Goal: Information Seeking & Learning: Learn about a topic

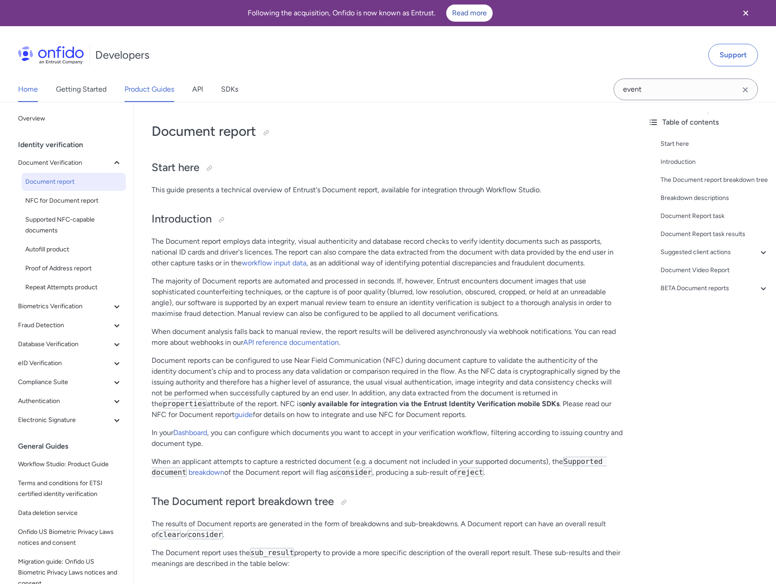
click at [29, 84] on link "Home" at bounding box center [28, 89] width 20 height 25
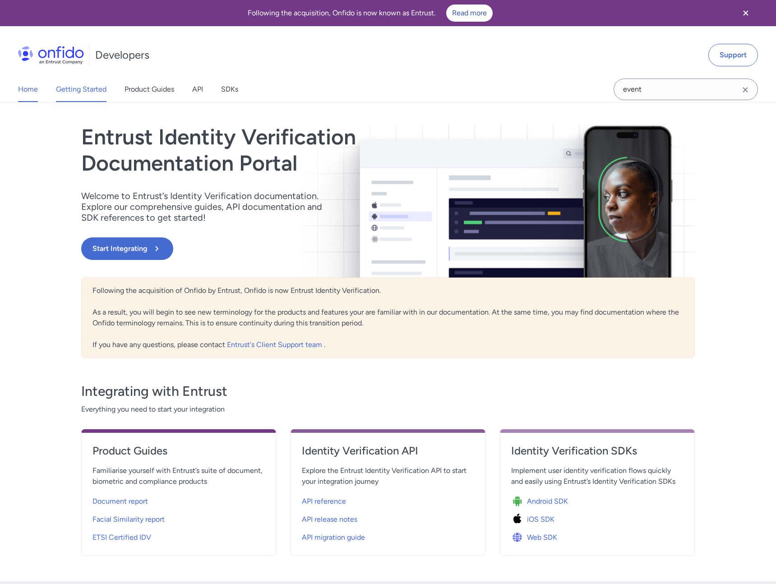
click at [79, 93] on link "Getting Started" at bounding box center [81, 89] width 51 height 25
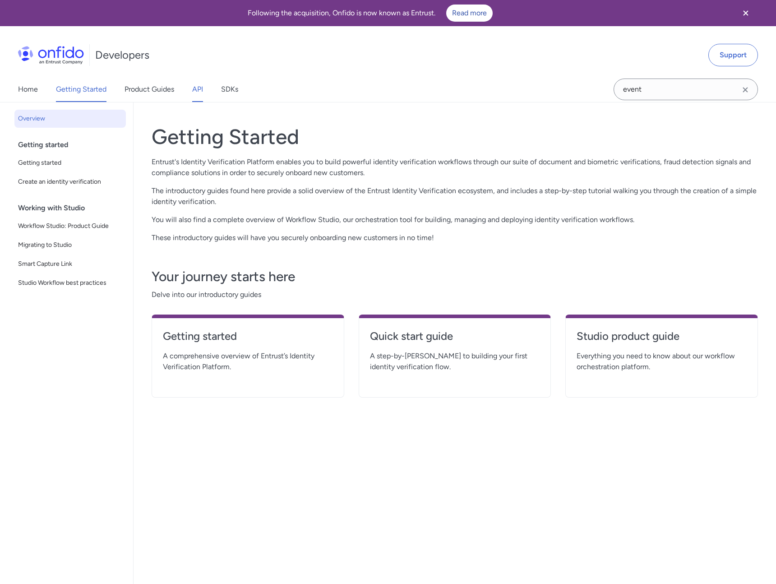
click at [199, 92] on link "API" at bounding box center [197, 89] width 11 height 25
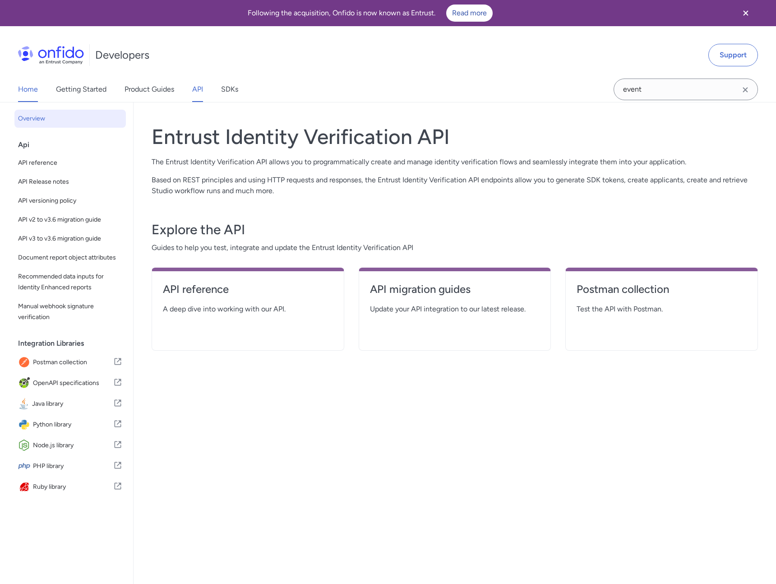
click at [22, 90] on link "Home" at bounding box center [28, 89] width 20 height 25
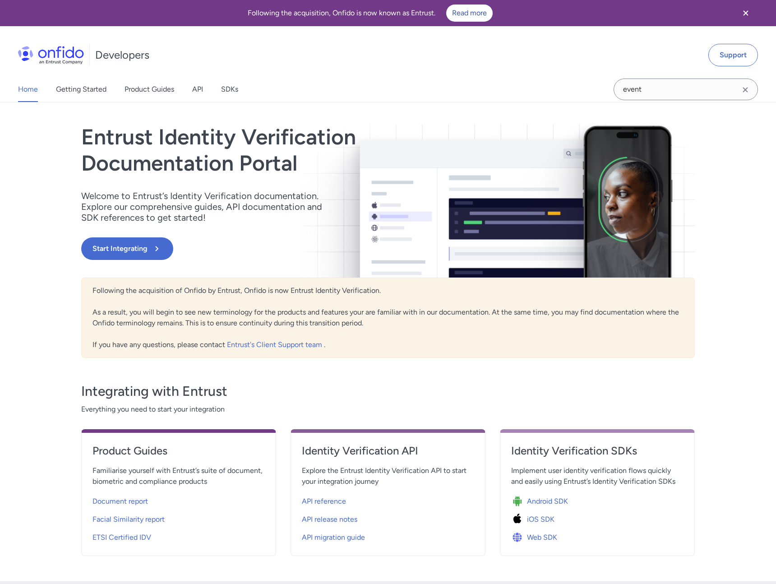
click at [65, 58] on img at bounding box center [51, 55] width 66 height 18
click at [751, 18] on icon "Close banner" at bounding box center [746, 13] width 11 height 11
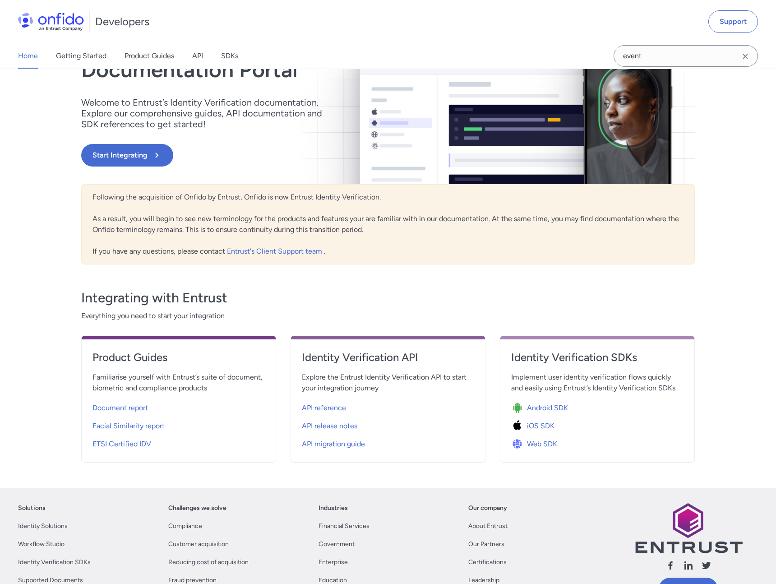
scroll to position [144, 0]
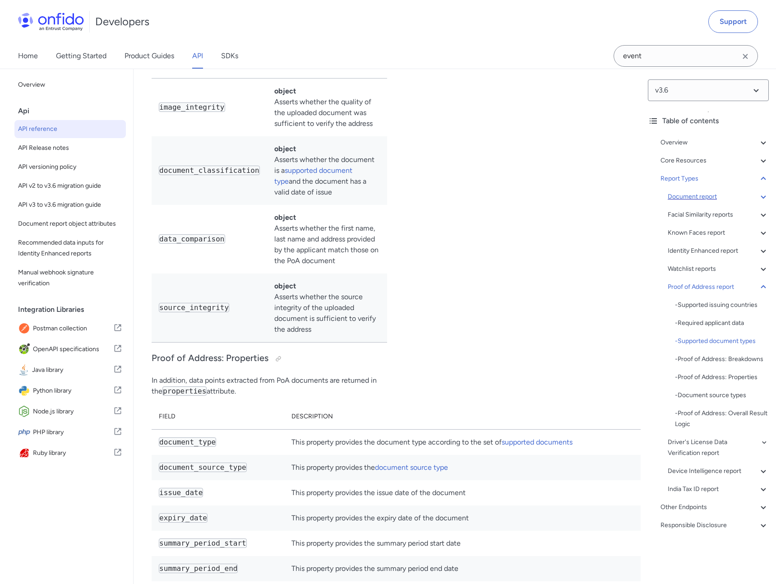
click at [699, 199] on div "Document report" at bounding box center [718, 196] width 101 height 11
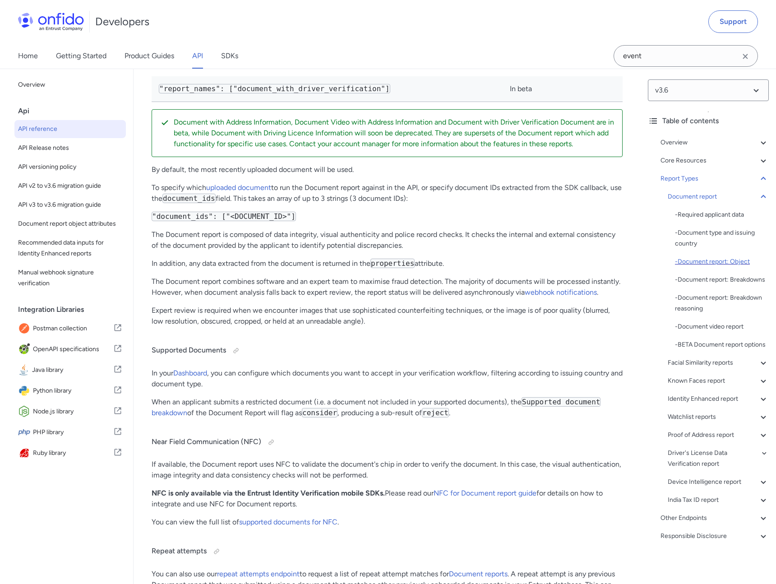
scroll to position [1, 0]
click at [667, 57] on input "event" at bounding box center [686, 56] width 144 height 22
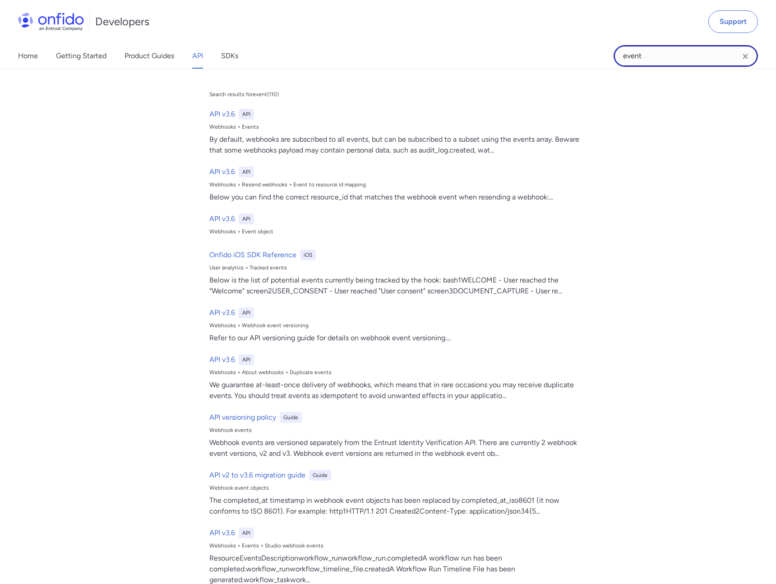
click at [667, 57] on input "event" at bounding box center [686, 56] width 144 height 22
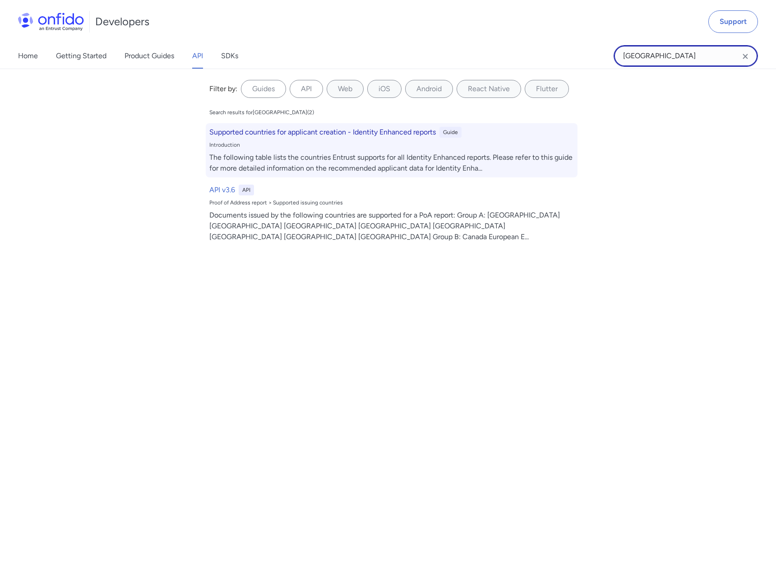
type input "[GEOGRAPHIC_DATA]"
click at [470, 136] on div "Supported countries for applicant creation - Identity Enhanced reports Guide" at bounding box center [391, 132] width 365 height 11
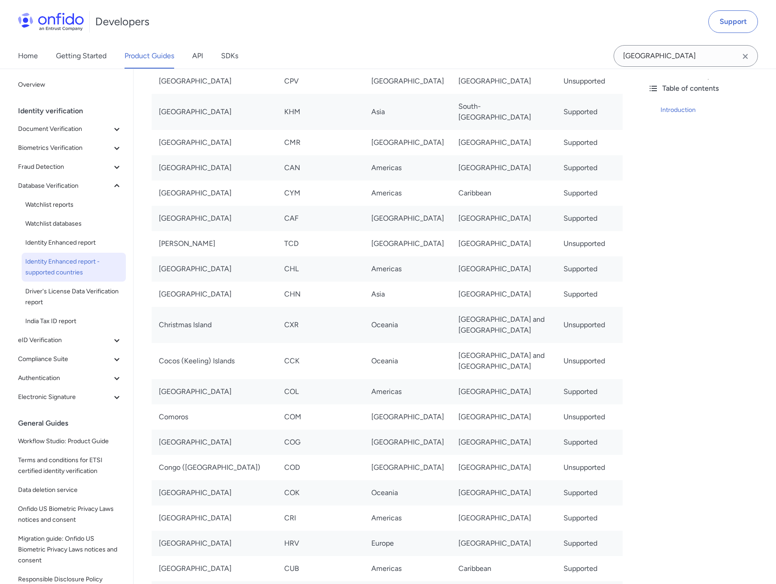
scroll to position [3933, 0]
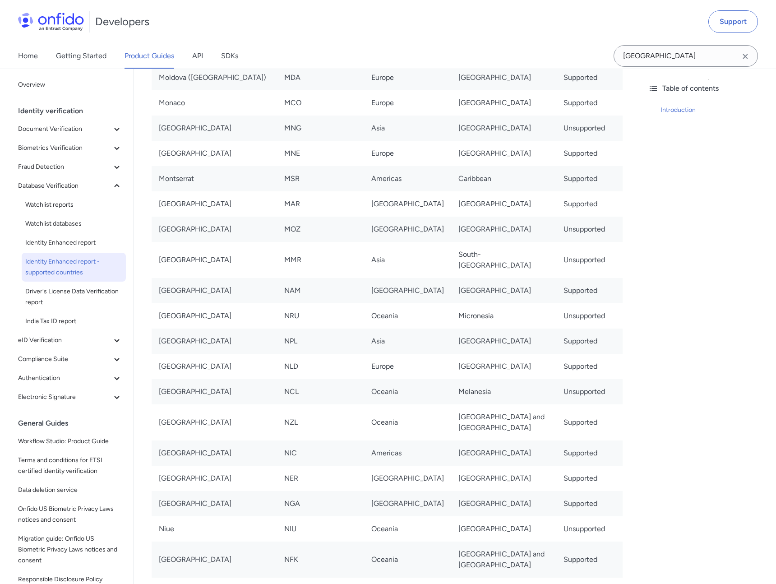
click at [451, 329] on td "[GEOGRAPHIC_DATA]" at bounding box center [504, 341] width 106 height 25
